Goal: Task Accomplishment & Management: Manage account settings

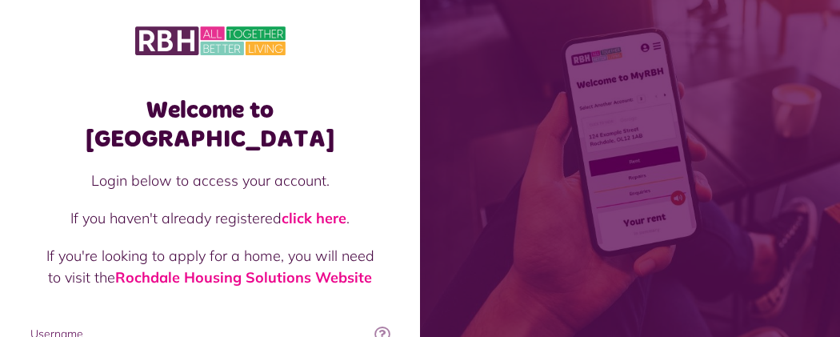
type input "**********"
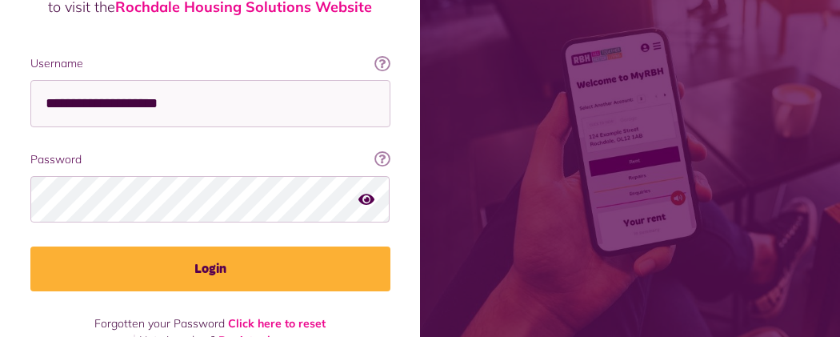
scroll to position [283, 0]
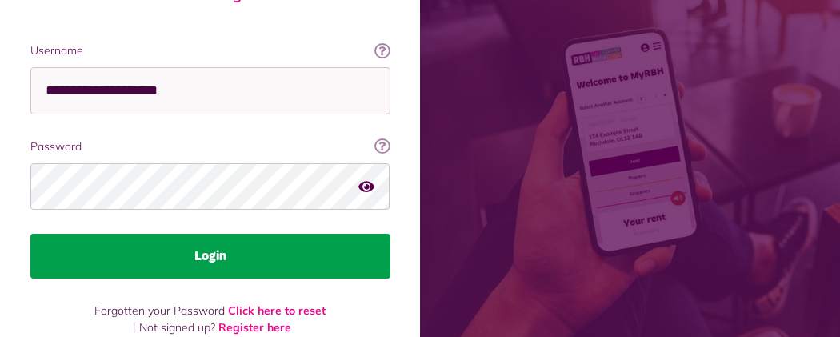
click at [391, 234] on button "Login" at bounding box center [210, 256] width 360 height 45
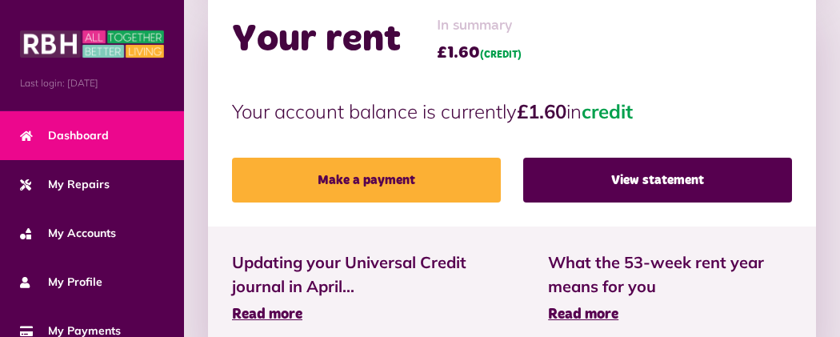
scroll to position [543, 0]
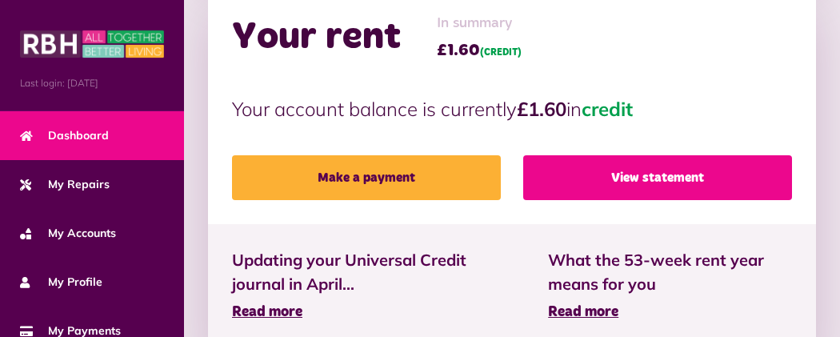
click at [594, 155] on link "View statement" at bounding box center [657, 177] width 269 height 45
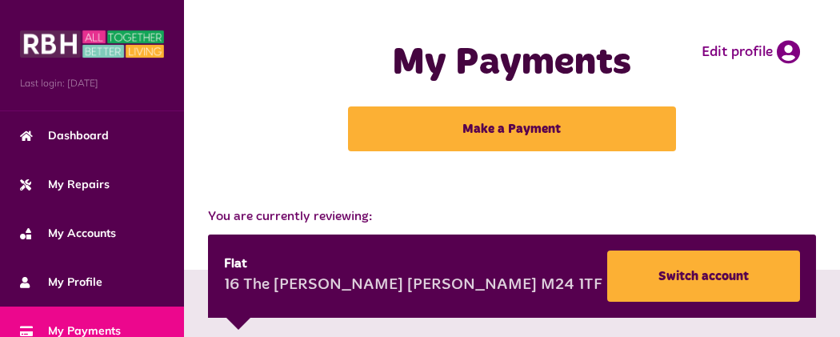
click at [0, 0] on button "Menu" at bounding box center [0, 0] width 0 height 0
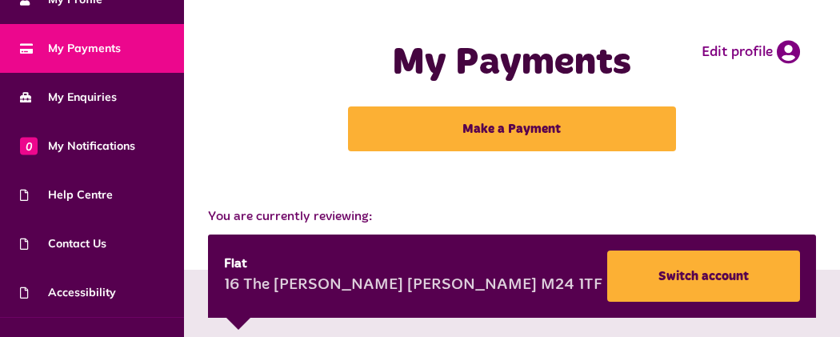
scroll to position [314, 0]
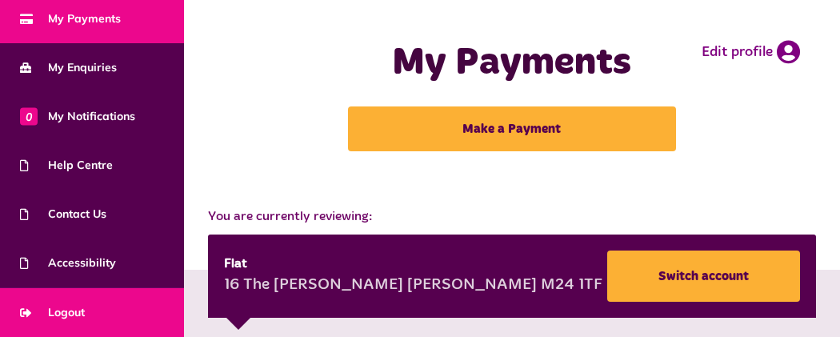
click at [102, 311] on link "Logout" at bounding box center [92, 312] width 184 height 49
